Goal: Transaction & Acquisition: Purchase product/service

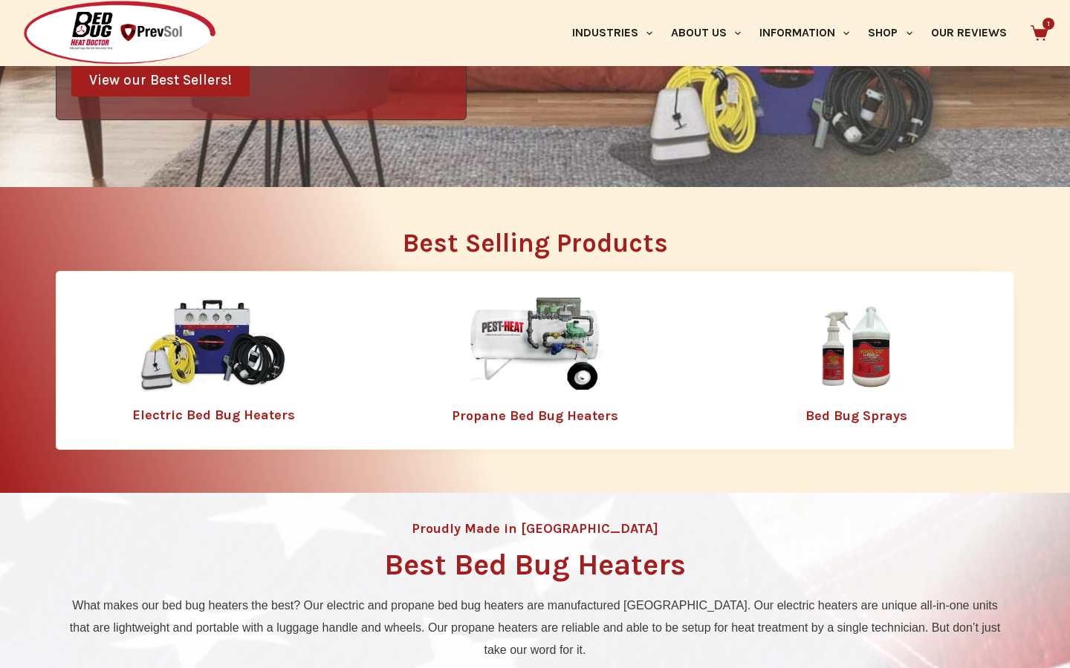
click at [222, 337] on img at bounding box center [213, 346] width 149 height 96
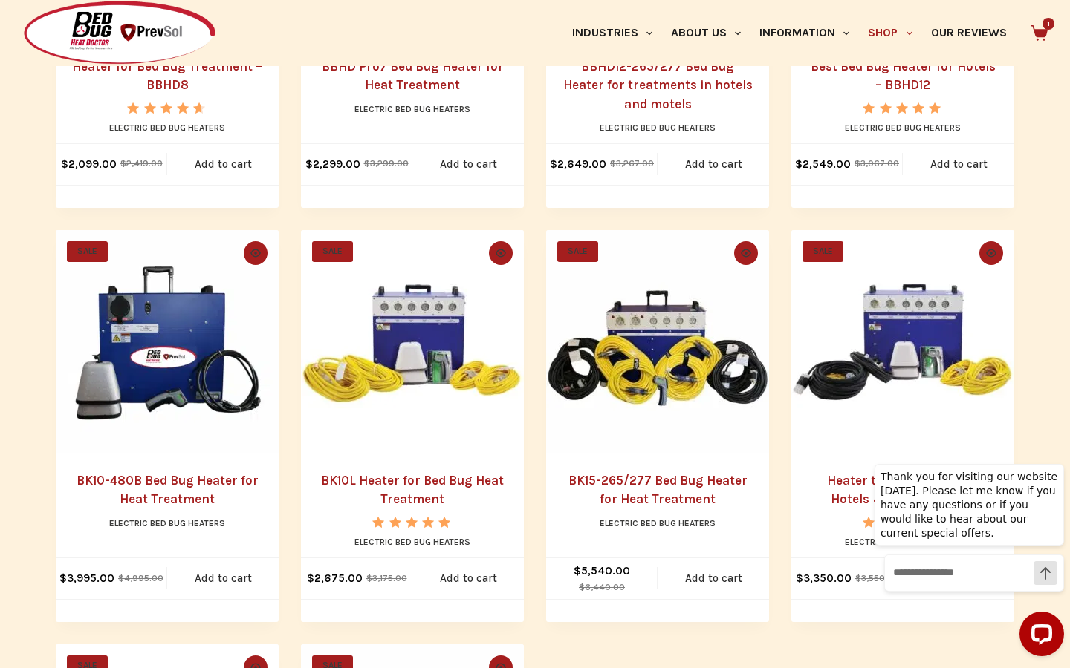
scroll to position [621, 0]
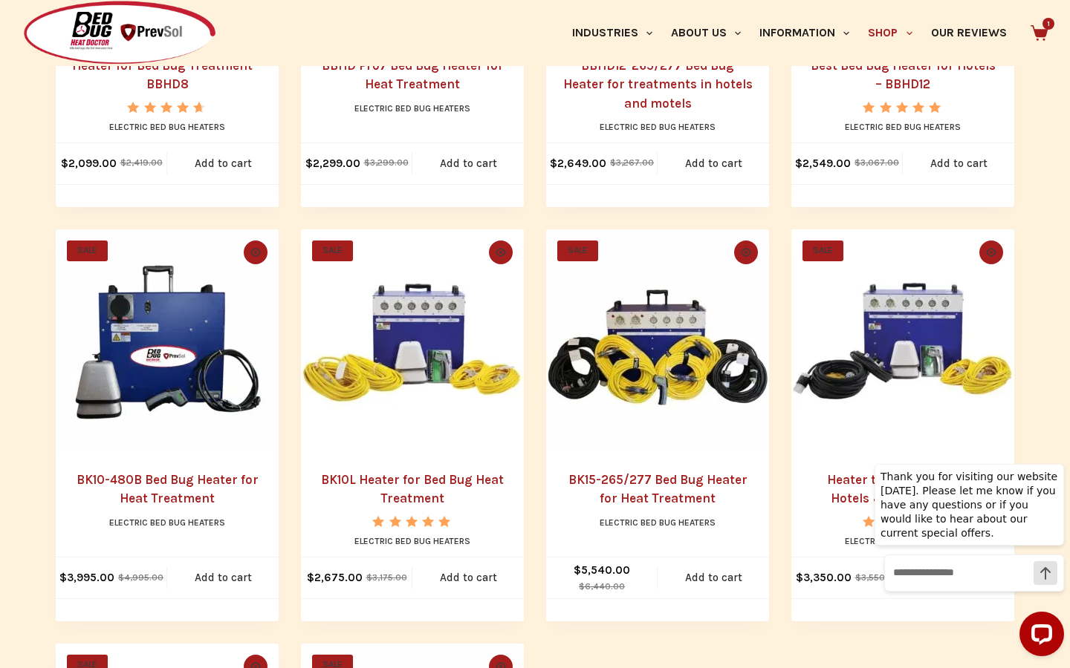
click at [433, 482] on link "BK10L Heater for Bed Bug Heat Treatment" at bounding box center [412, 489] width 183 height 34
